Goal: Find contact information: Obtain details needed to contact an individual or organization

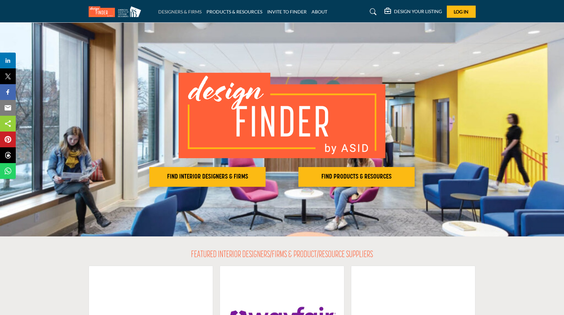
click at [172, 11] on link "DESIGNERS & FIRMS" at bounding box center [179, 12] width 43 height 6
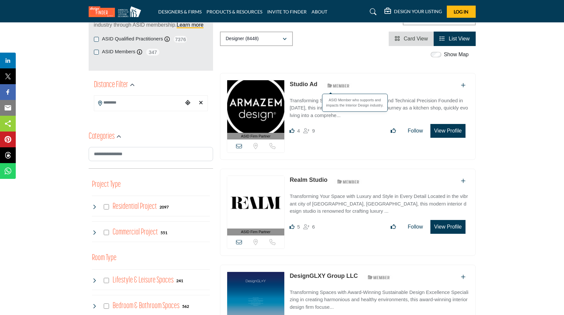
scroll to position [80, 0]
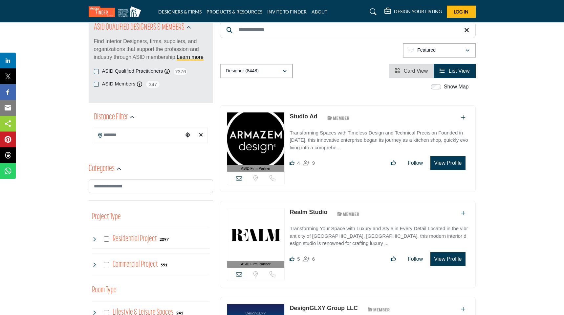
click at [413, 71] on span "Card View" at bounding box center [416, 71] width 24 height 6
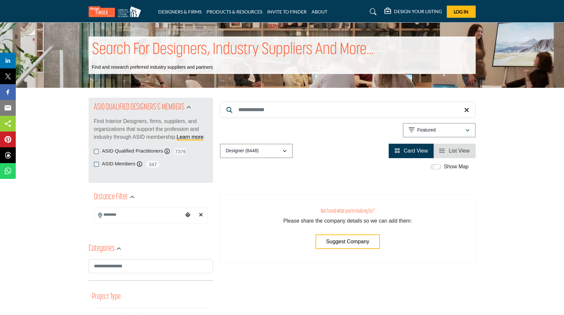
click at [406, 157] on li "Card View" at bounding box center [411, 151] width 45 height 14
click at [451, 149] on span "List View" at bounding box center [459, 151] width 21 height 6
click at [409, 152] on span "Card View" at bounding box center [416, 151] width 24 height 6
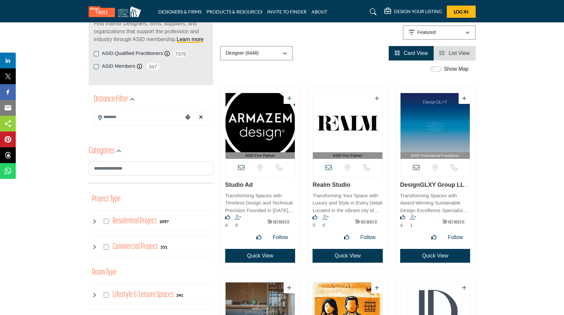
scroll to position [79, 0]
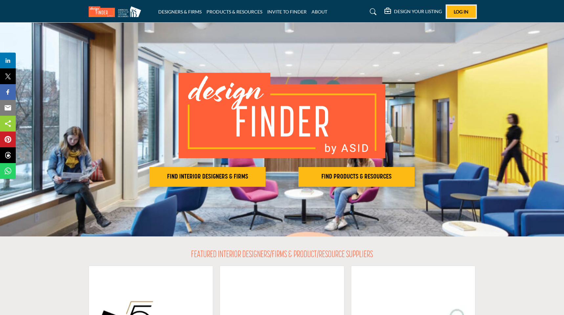
click at [459, 11] on span "Log In" at bounding box center [461, 12] width 15 height 6
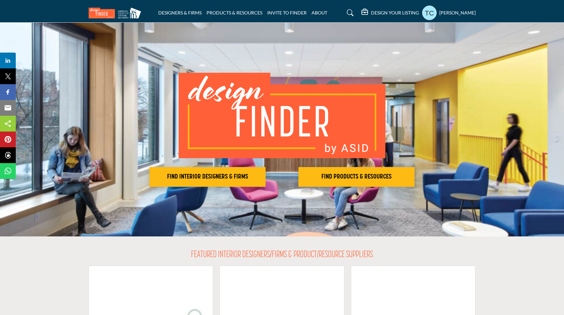
click at [434, 16] on profile-featured-9d57d186-dcdc-4fd1-8698-ebbedcf867ab "Show hide supplier dropdown" at bounding box center [429, 13] width 14 height 14
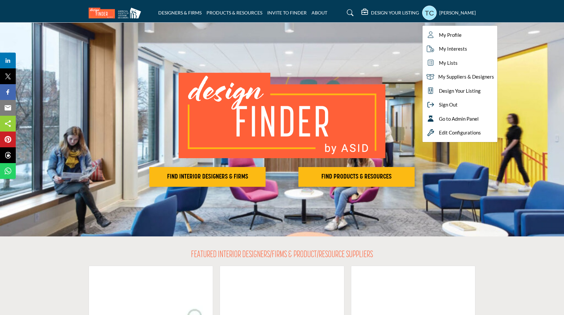
click at [405, 64] on div "FIND INTERIOR DESIGNERS & FIRMS FIND PRODUCTS & RESOURCES" at bounding box center [282, 130] width 564 height 214
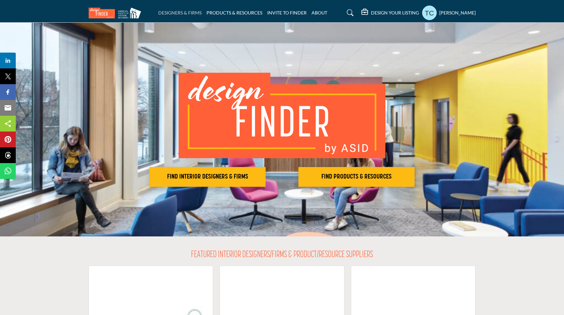
click at [178, 13] on link "DESIGNERS & FIRMS" at bounding box center [179, 13] width 43 height 6
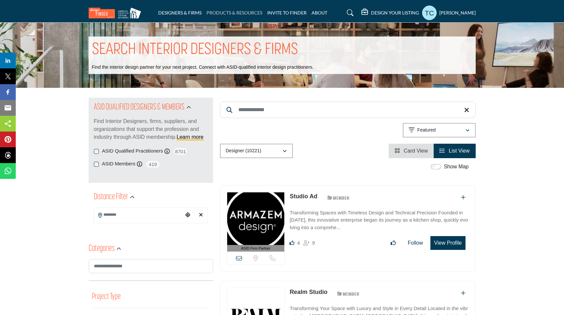
click at [222, 11] on link "PRODUCTS & RESOURCES" at bounding box center [235, 13] width 56 height 6
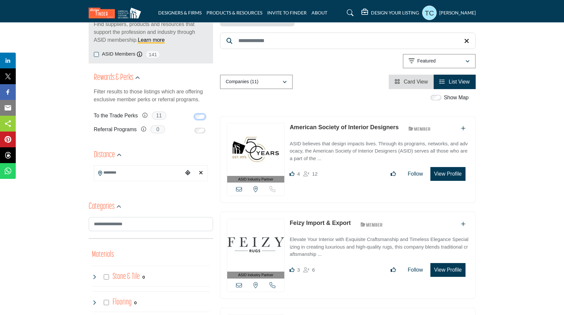
scroll to position [98, 0]
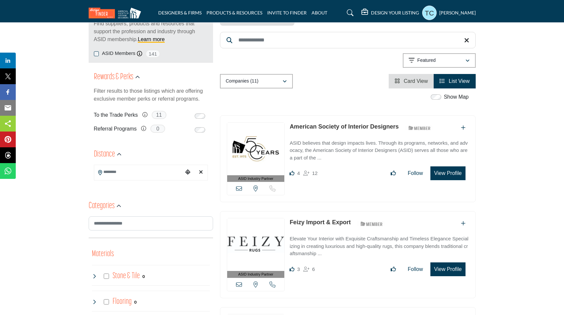
click at [365, 125] on link "American Society of Interior Designers" at bounding box center [344, 126] width 109 height 7
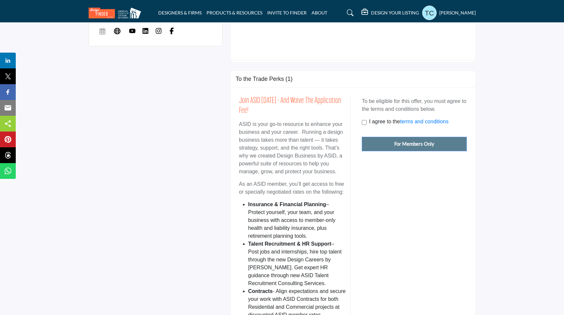
scroll to position [439, 0]
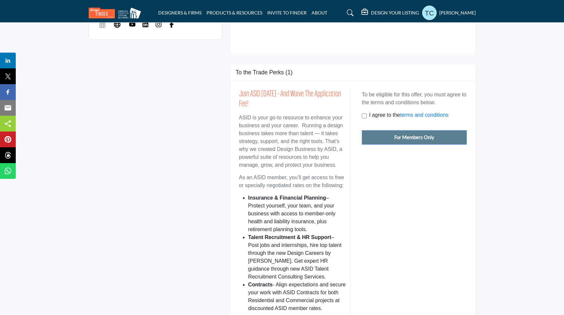
click at [410, 136] on div "To be eligible for this offer, you must agree to the terms and conditions below…" at bounding box center [411, 115] width 109 height 58
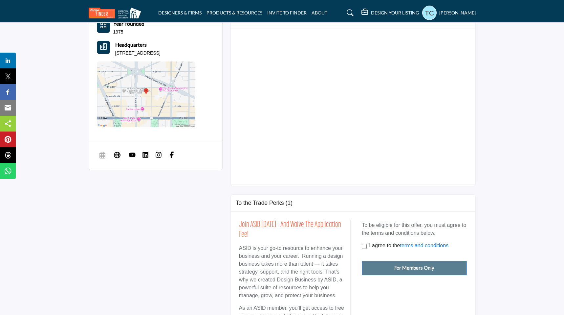
scroll to position [310, 0]
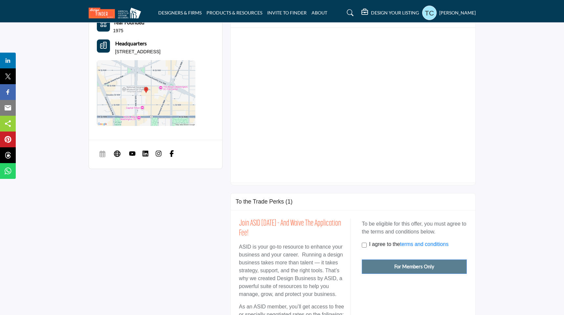
click at [394, 266] on div "To be eligible for this offer, you must agree to the terms and conditions below…" at bounding box center [411, 244] width 109 height 58
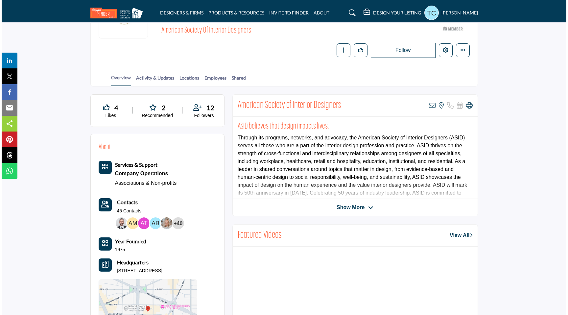
scroll to position [91, 0]
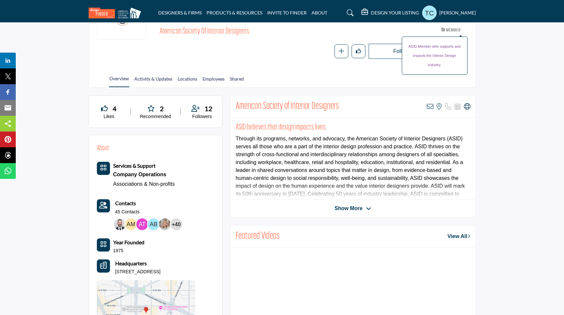
click at [439, 49] on span "ASID Member who supports and impacts the Interior Design industry." at bounding box center [435, 55] width 58 height 31
click at [489, 52] on section "Home Products & Resources American Society of Interior Designers American Socie…" at bounding box center [282, 9] width 564 height 155
click at [442, 50] on icon "Edit company" at bounding box center [443, 50] width 5 height 5
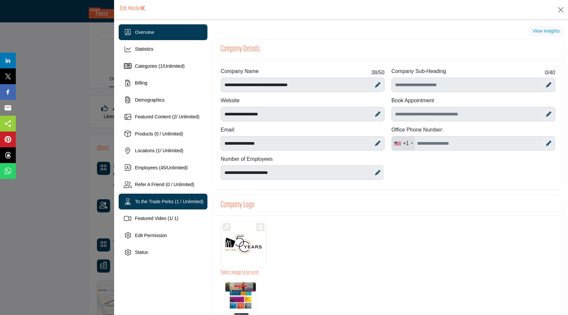
click at [170, 195] on div "To the Trade Perks (1 / Unlimited)" at bounding box center [163, 201] width 89 height 16
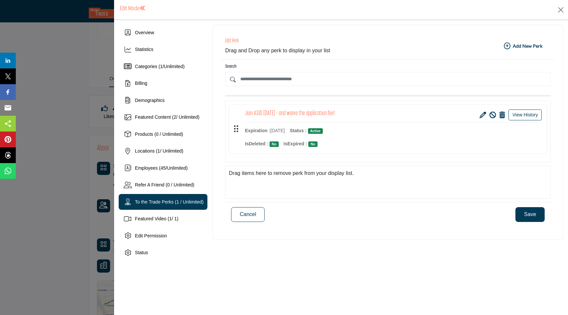
click at [481, 116] on icon at bounding box center [482, 115] width 7 height 7
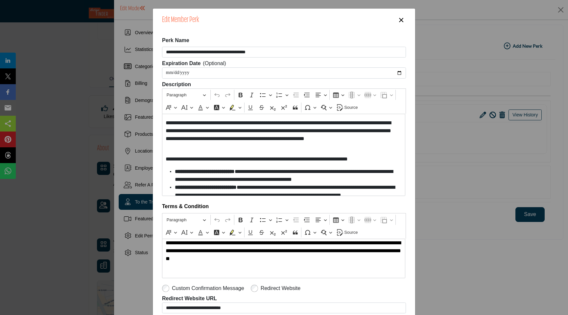
click at [401, 18] on button "×" at bounding box center [401, 19] width 10 height 12
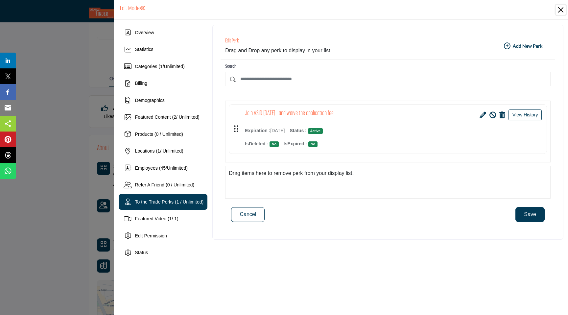
click at [561, 10] on button "Close" at bounding box center [560, 10] width 10 height 10
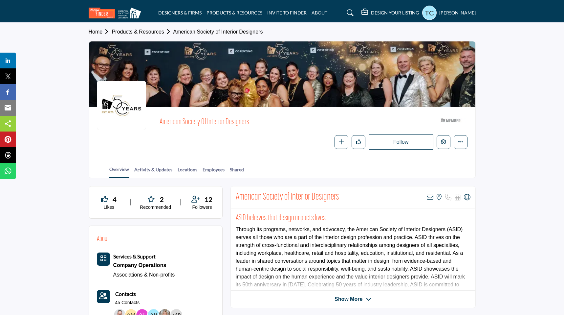
click at [437, 11] on profile-featured-9d57d186-dcdc-4fd1-8698-ebbedcf867ab "Show hide supplier dropdown" at bounding box center [429, 13] width 14 height 14
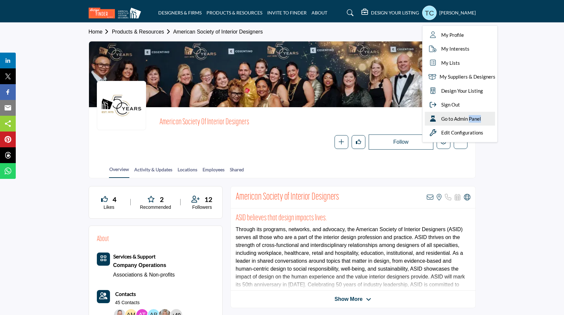
click at [477, 115] on span "Go to Admin Panel" at bounding box center [461, 119] width 40 height 8
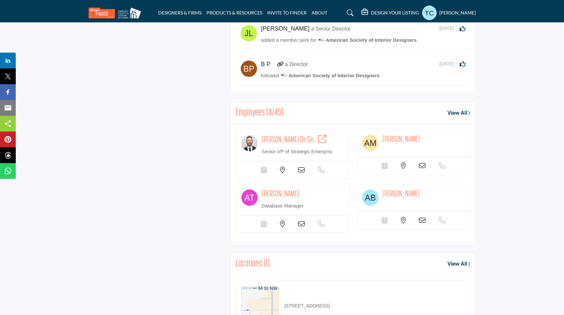
scroll to position [1649, 0]
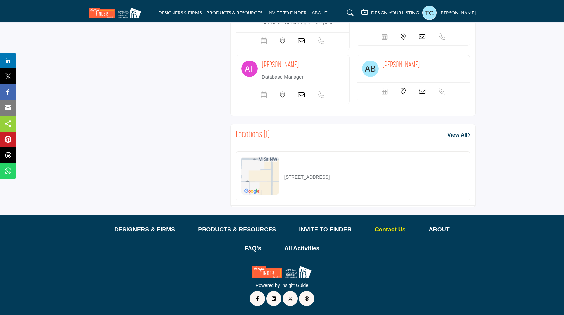
click at [400, 229] on p "Contact Us" at bounding box center [390, 229] width 31 height 9
